Goal: Check status: Check status

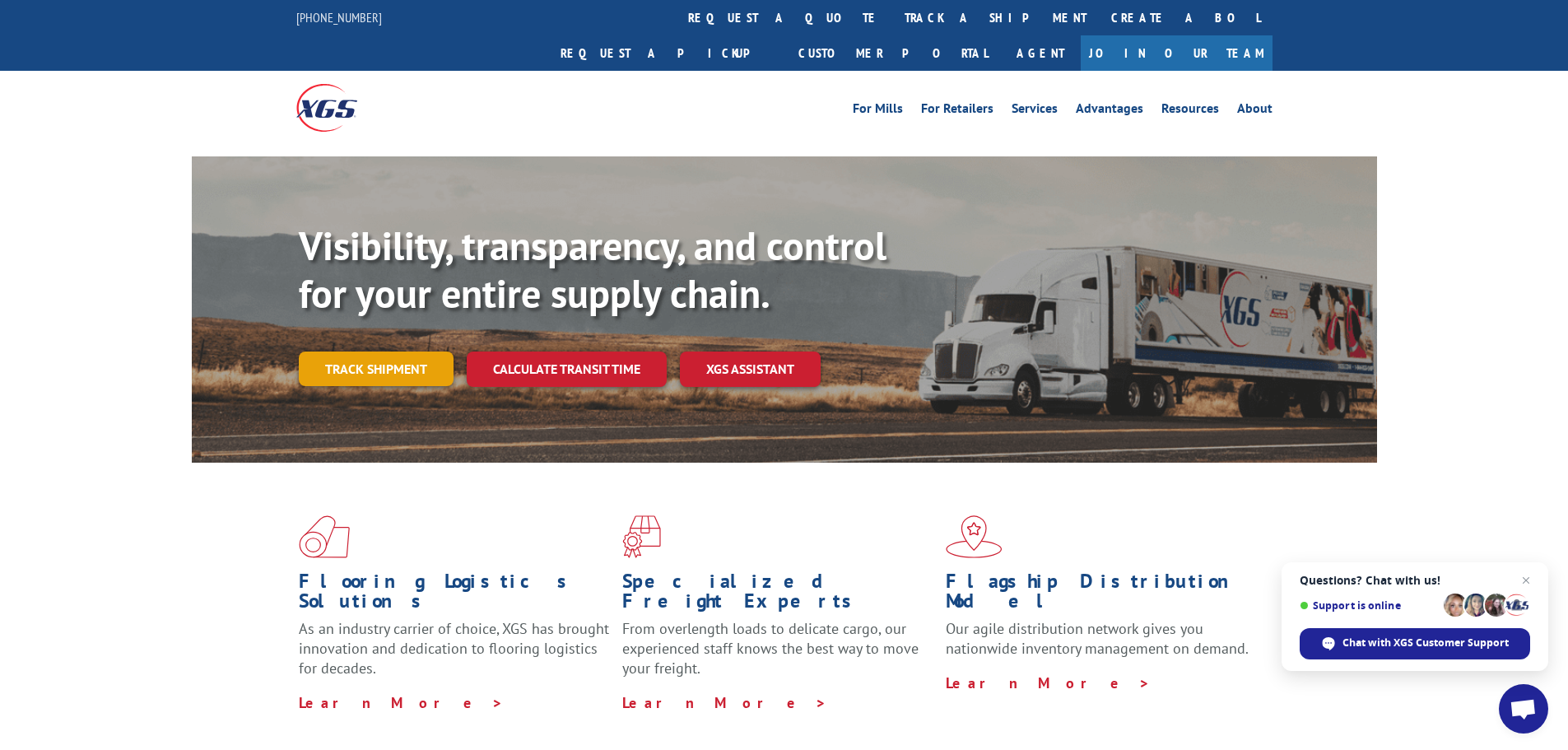
click at [400, 352] on link "Track shipment" at bounding box center [377, 369] width 155 height 35
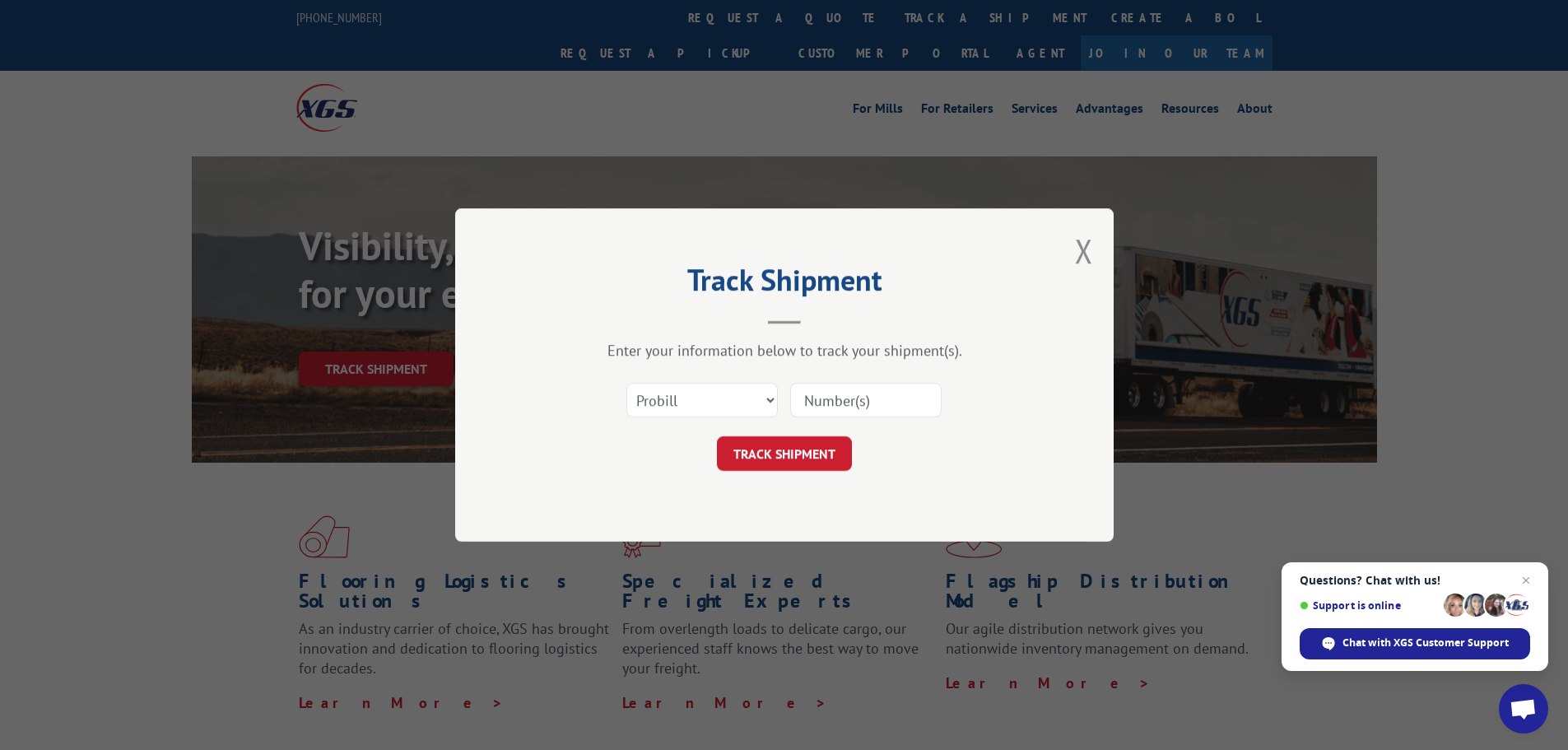
click at [827, 407] on input at bounding box center [866, 401] width 152 height 35
click at [688, 391] on select "Select category... Probill BOL PO" at bounding box center [702, 401] width 152 height 35
click at [690, 392] on select "Select category... Probill BOL PO" at bounding box center [702, 401] width 152 height 35
drag, startPoint x: 629, startPoint y: 429, endPoint x: 665, endPoint y: 396, distance: 48.8
click at [631, 425] on form "Select category... Probill BOL PO TRACK SHIPMENT" at bounding box center [784, 422] width 494 height 98
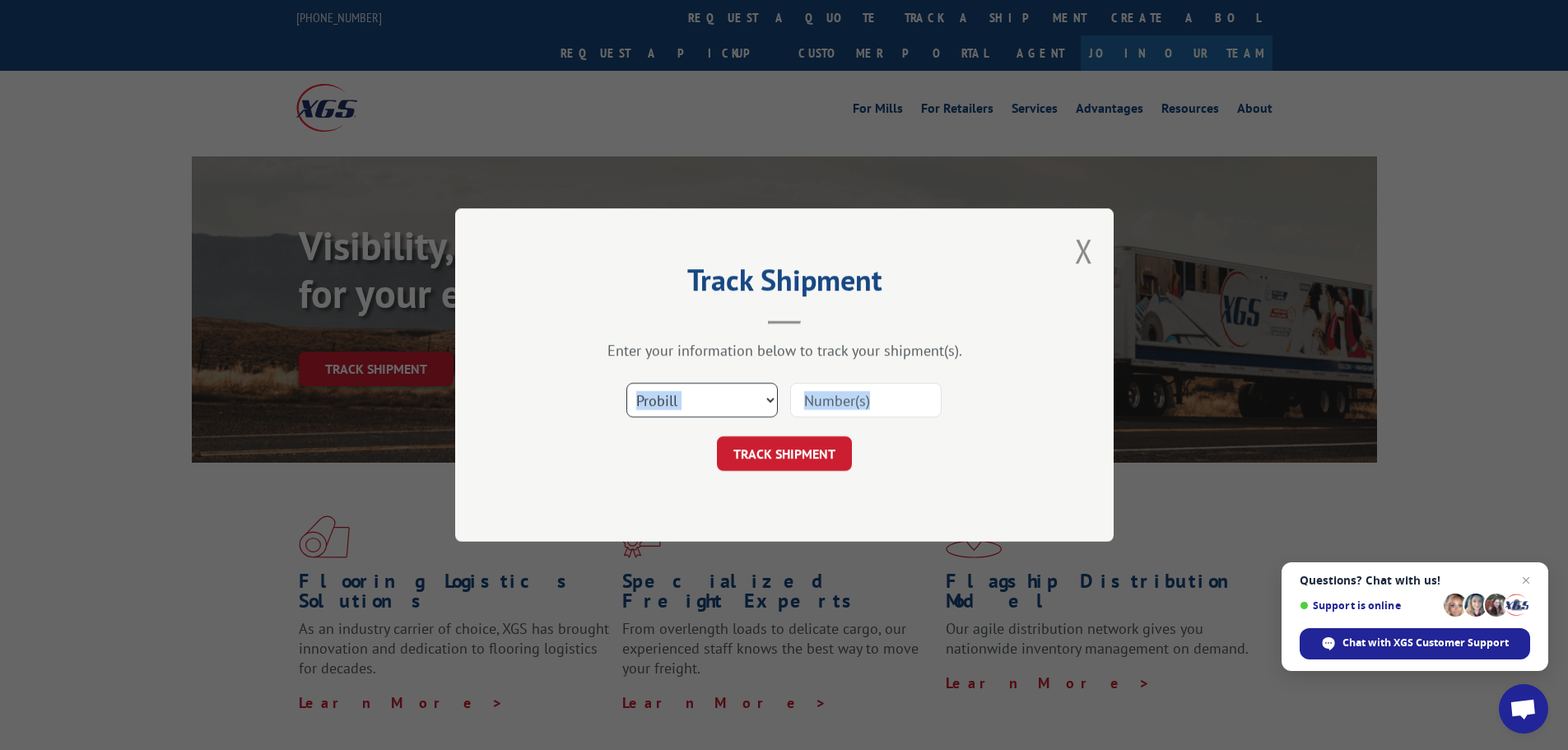
click at [665, 396] on select "Select category... Probill BOL PO" at bounding box center [702, 401] width 152 height 35
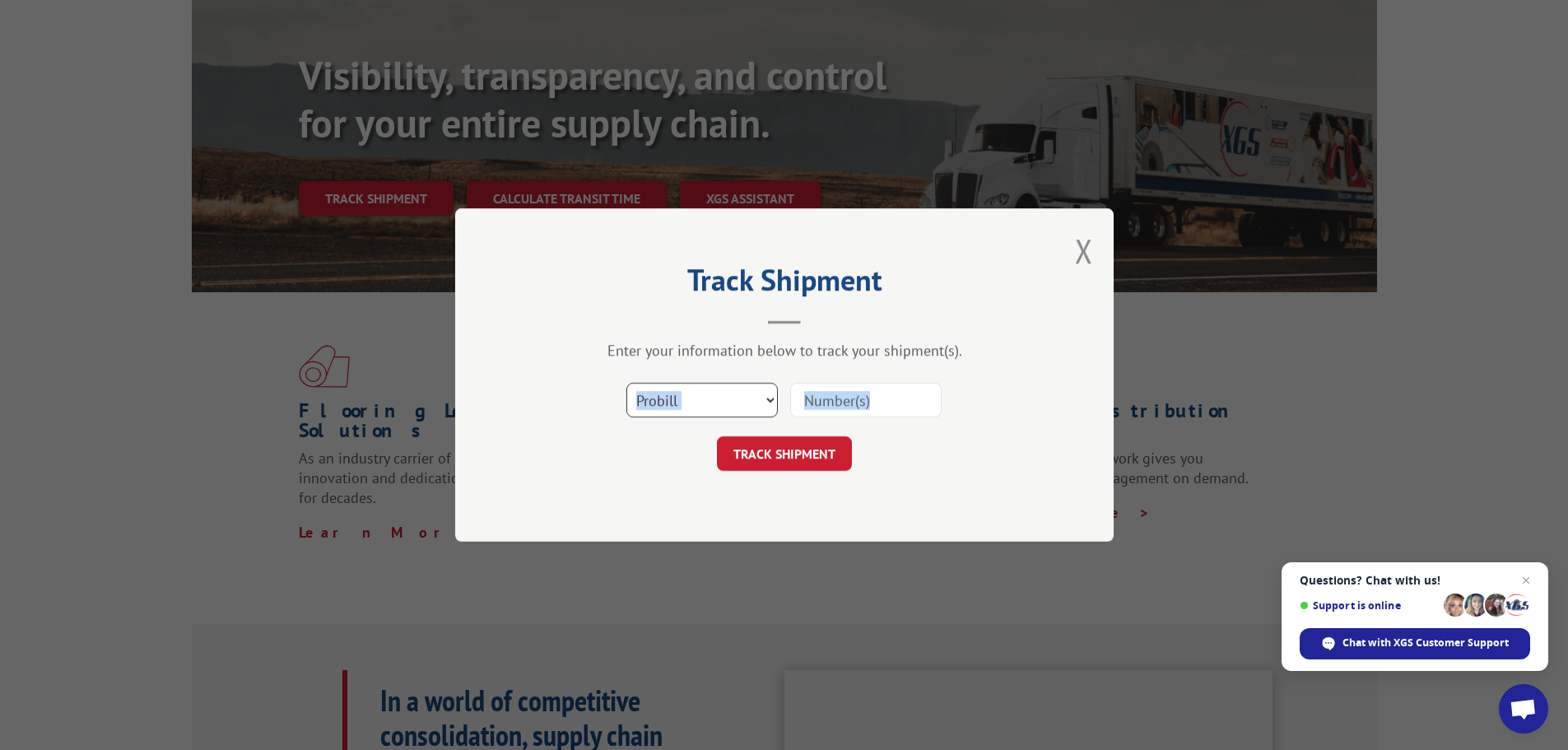
scroll to position [247, 0]
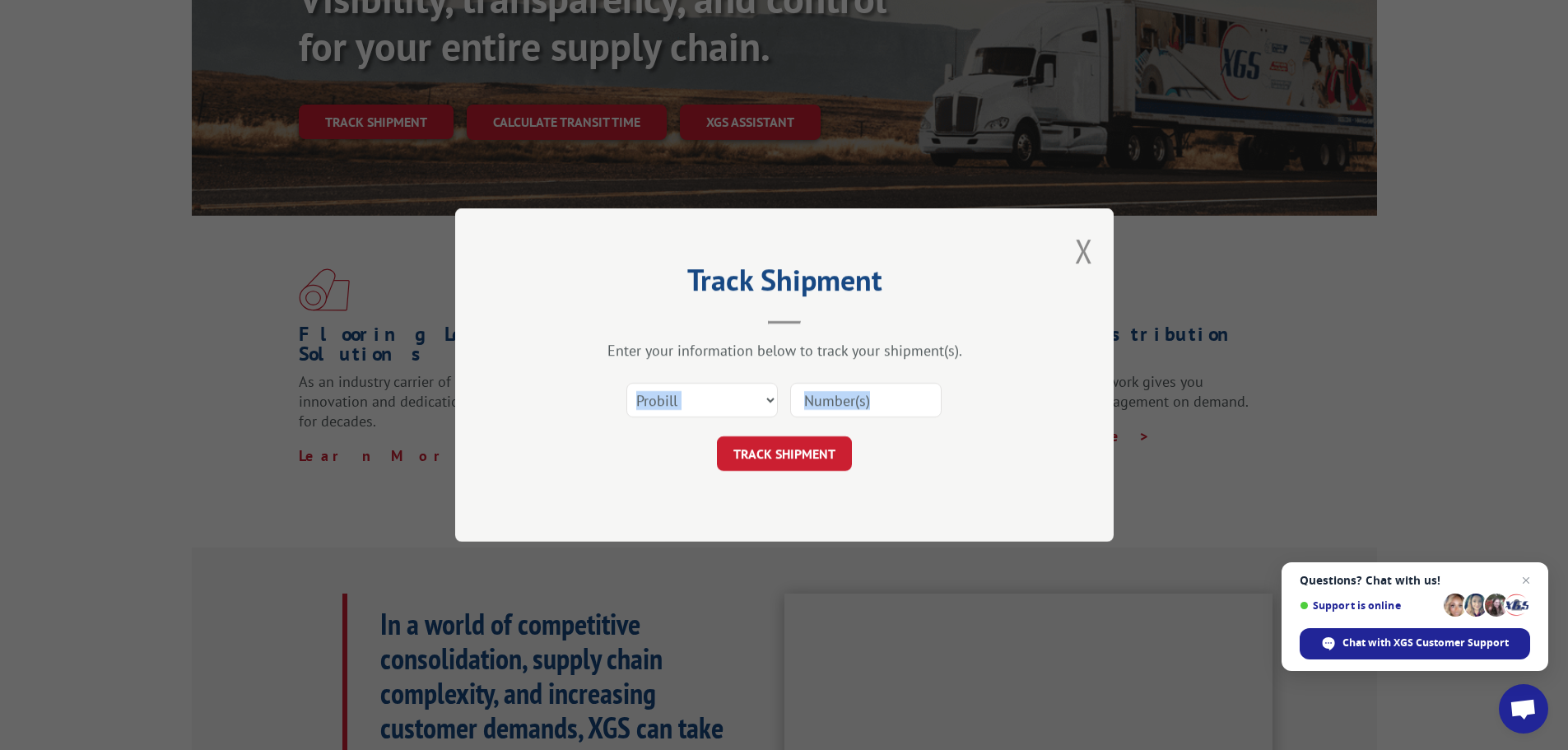
click at [883, 410] on input at bounding box center [866, 401] width 152 height 35
paste input "15476967"
type input "15476967"
click at [784, 462] on button "TRACK SHIPMENT" at bounding box center [784, 454] width 135 height 35
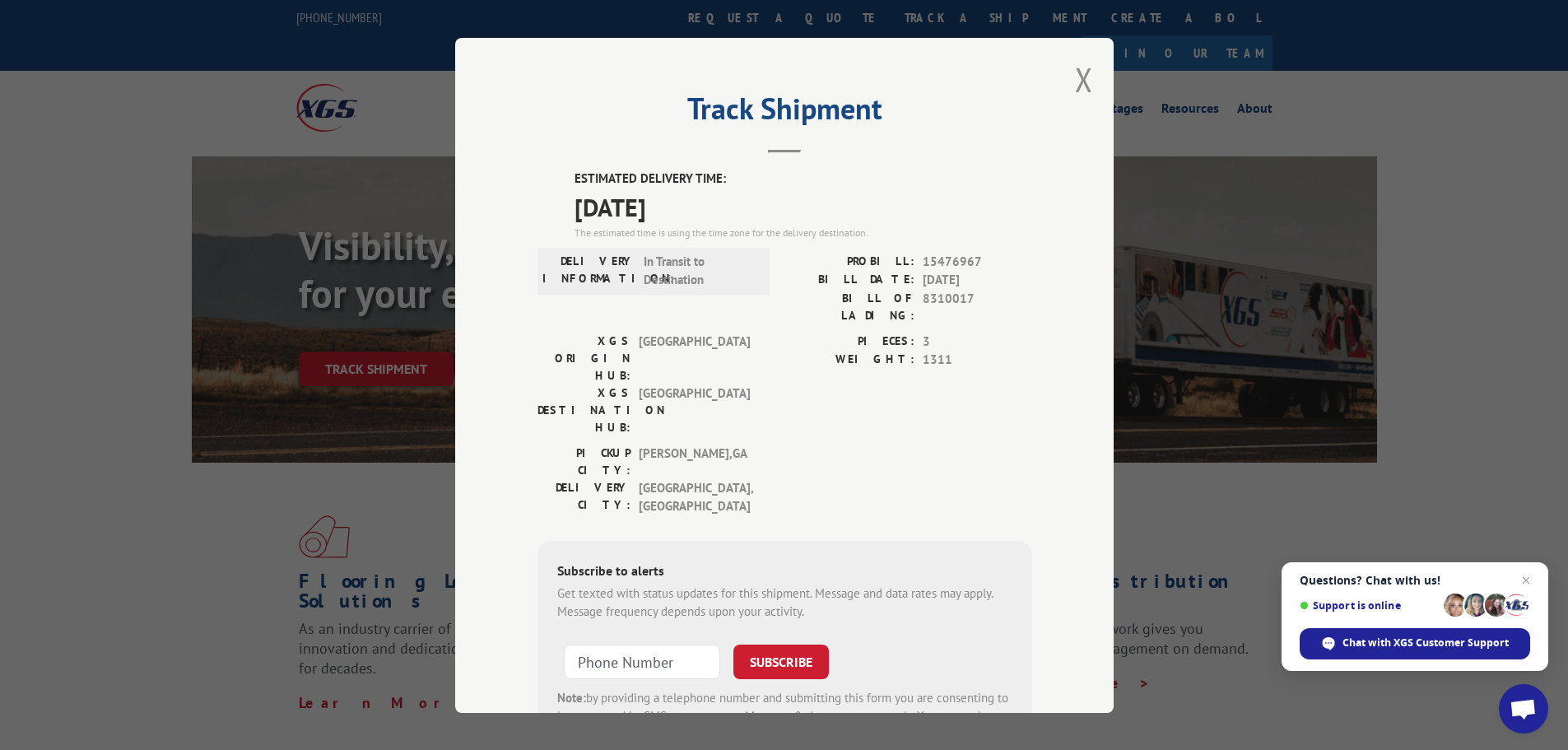
scroll to position [0, 0]
click at [167, 205] on div "Track Shipment ESTIMATED DELIVERY TIME: [DATE] The estimated time is using the …" at bounding box center [784, 375] width 1568 height 750
